Goal: Information Seeking & Learning: Learn about a topic

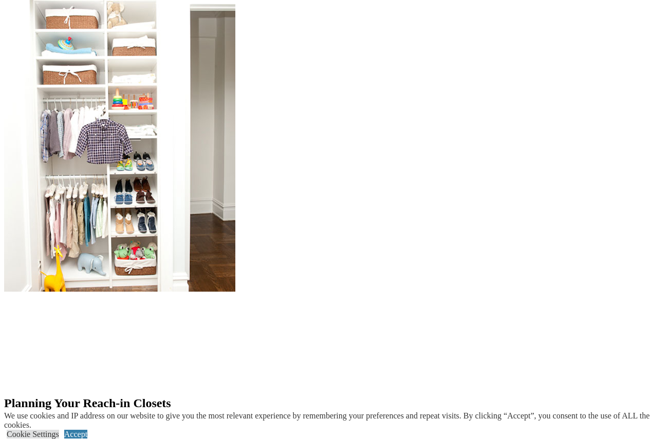
scroll to position [924, 0]
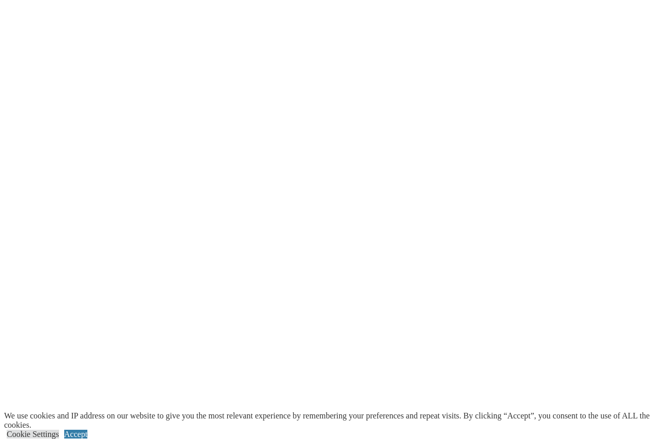
scroll to position [1746, 0]
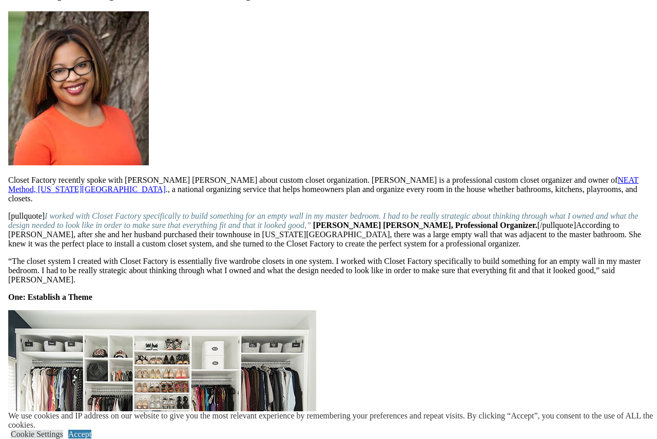
scroll to position [719, 0]
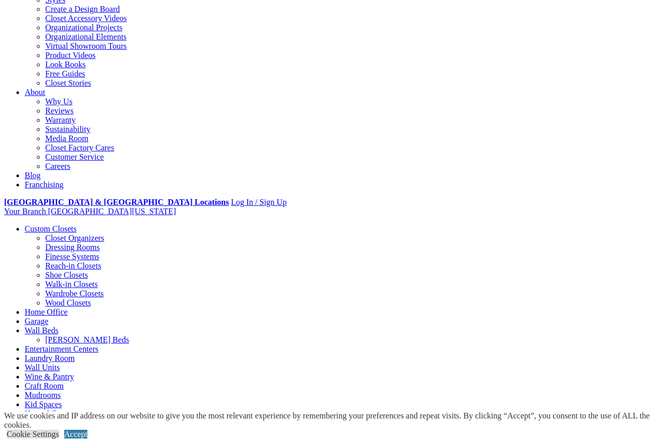
scroll to position [0, 0]
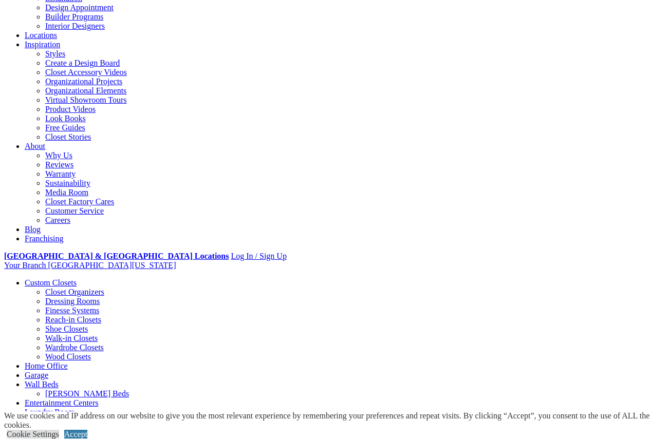
scroll to position [205, 0]
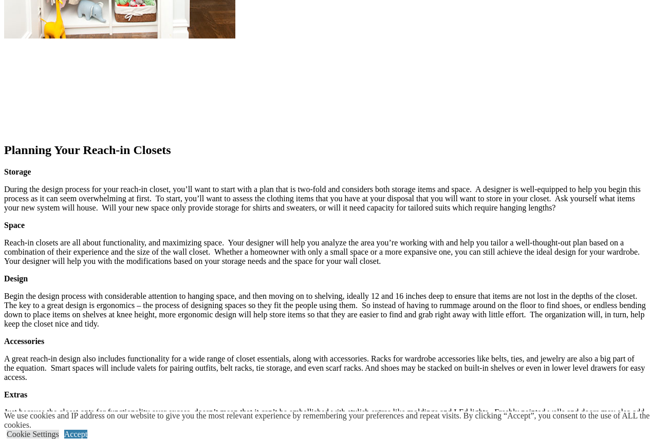
scroll to position [1233, 0]
